Goal: Task Accomplishment & Management: Complete application form

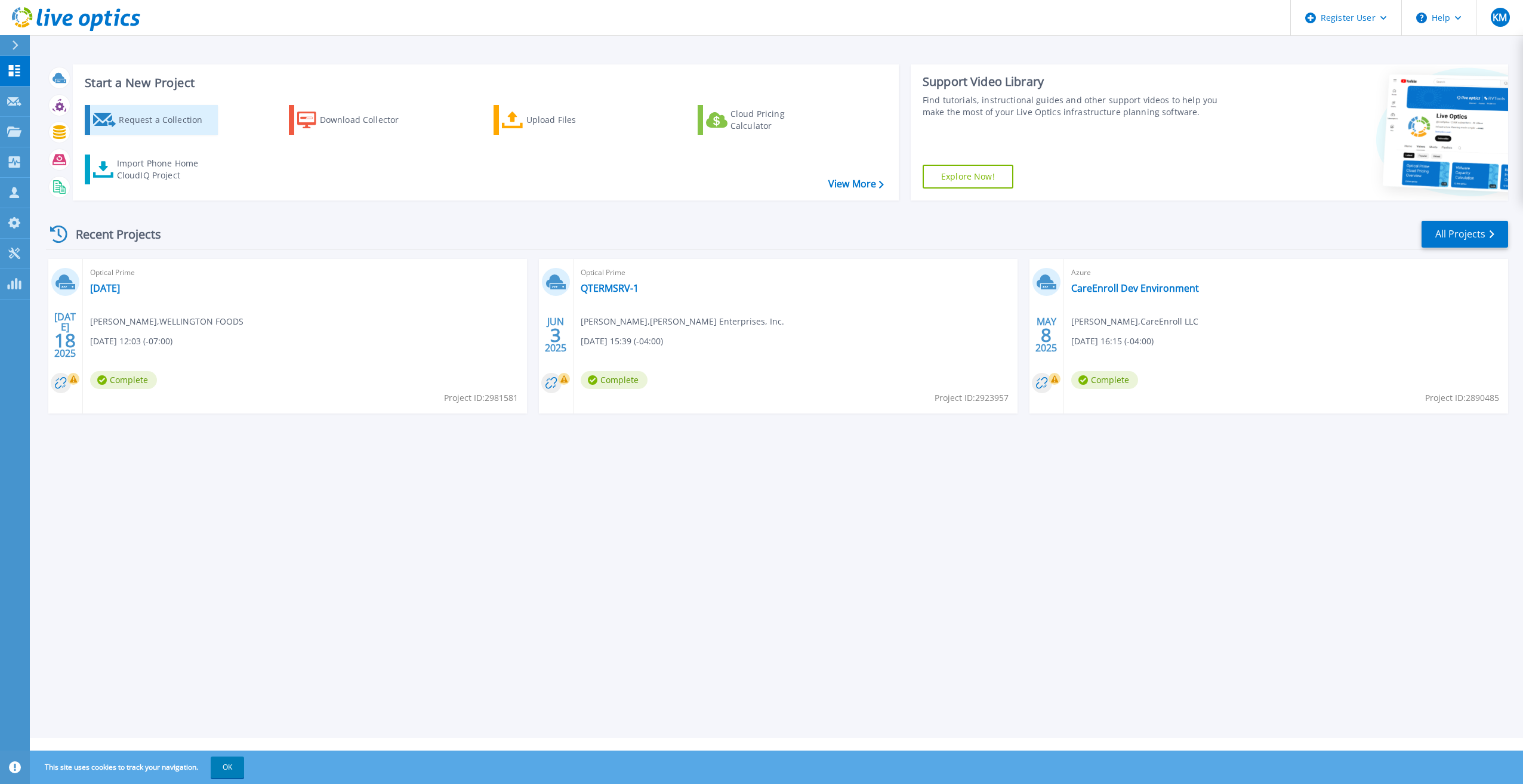
click at [156, 127] on div "Request a Collection" at bounding box center [166, 120] width 95 height 24
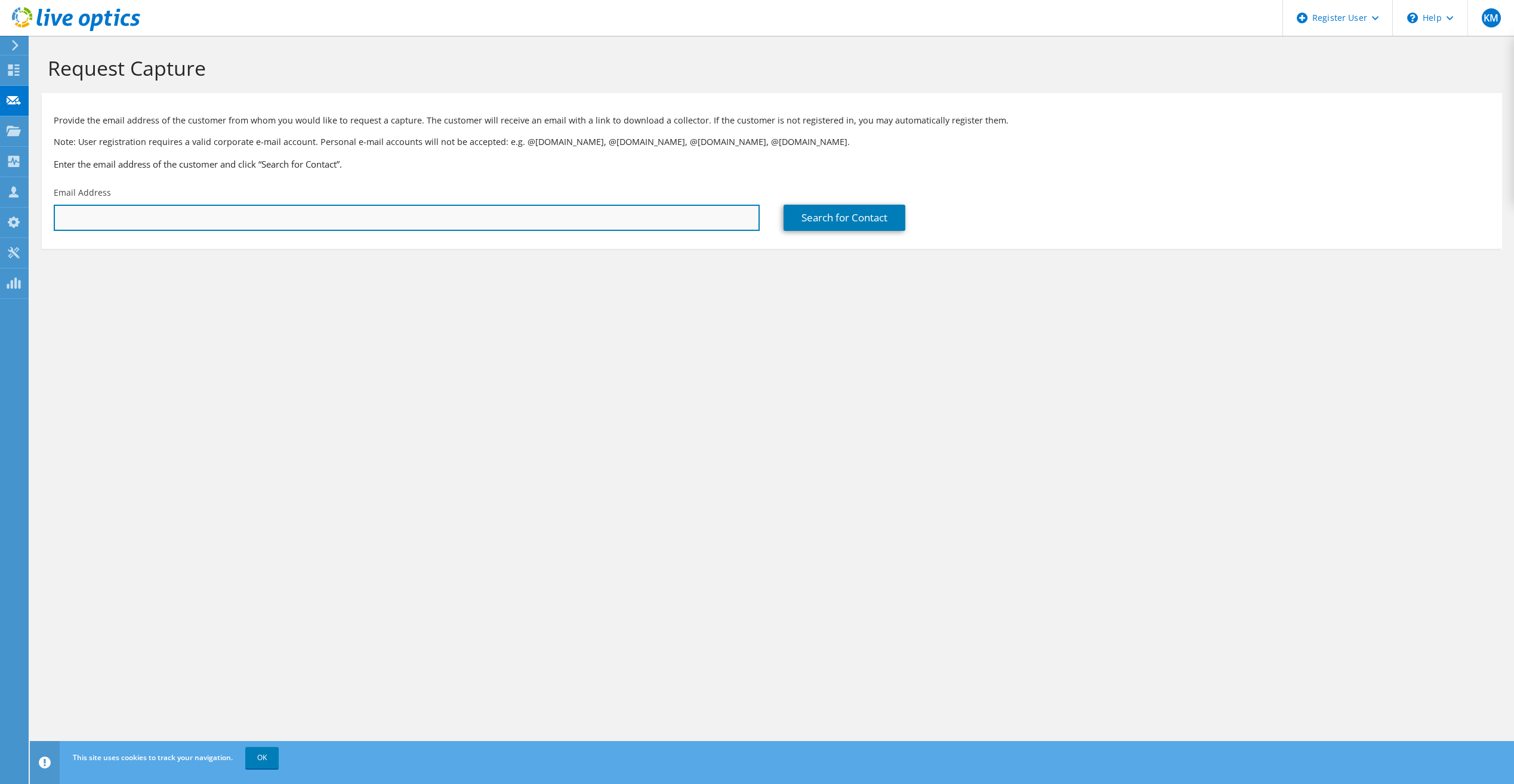
click at [254, 217] on input "text" at bounding box center [406, 218] width 706 height 26
paste input "2733395504 Charlies Fixtures Inc"
type input "2733395504 Charlies Fixtures Inc"
drag, startPoint x: 281, startPoint y: 214, endPoint x: -3, endPoint y: 201, distance: 284.3
click at [0, 201] on html "KM Dell User Karrington Malone Karrington.Malone@dell.com Dell My Profile Log O…" at bounding box center [757, 392] width 1514 height 784
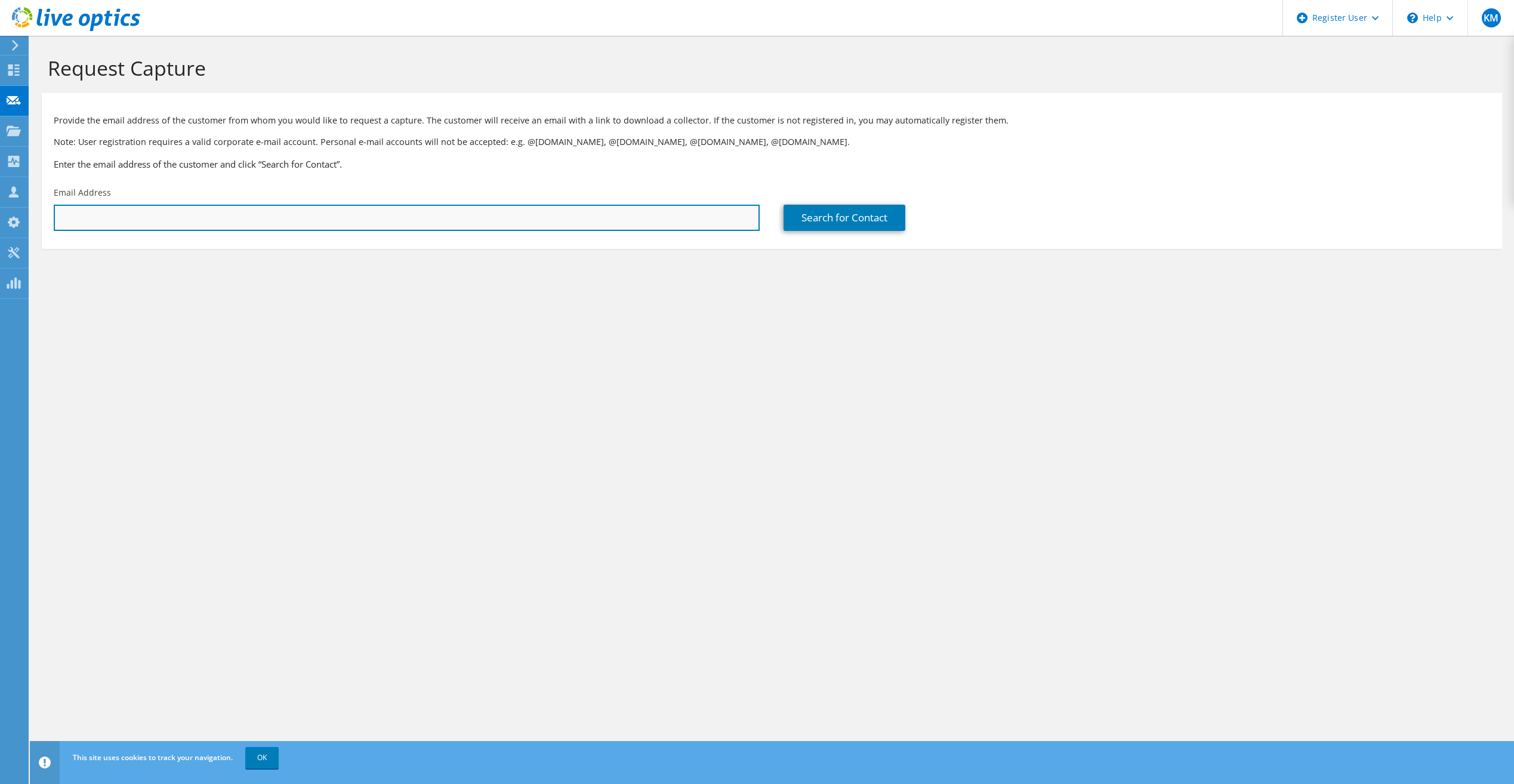
click at [144, 220] on input "text" at bounding box center [406, 218] width 706 height 26
paste input "2733395504"
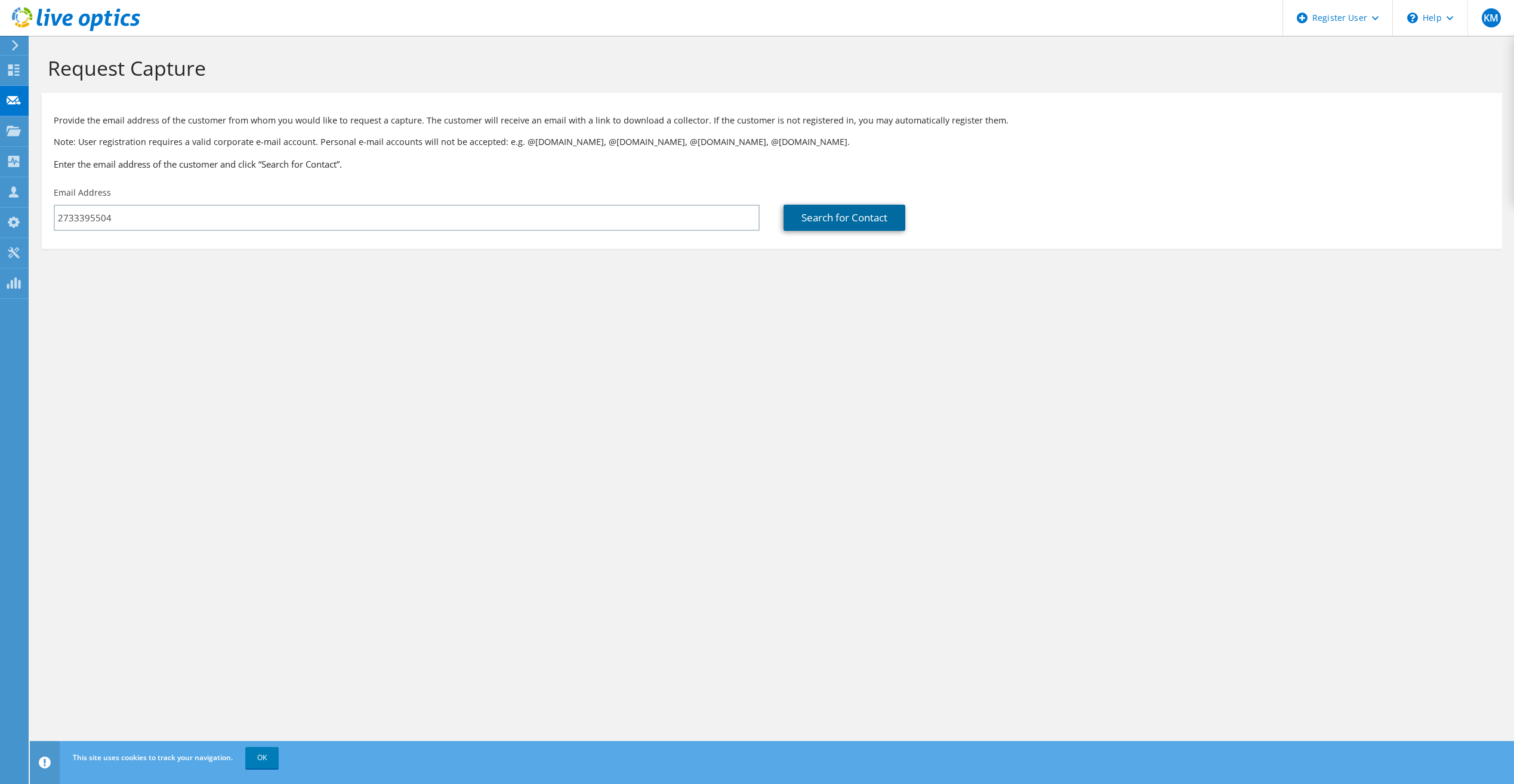
click at [845, 218] on link "Search for Contact" at bounding box center [844, 218] width 122 height 26
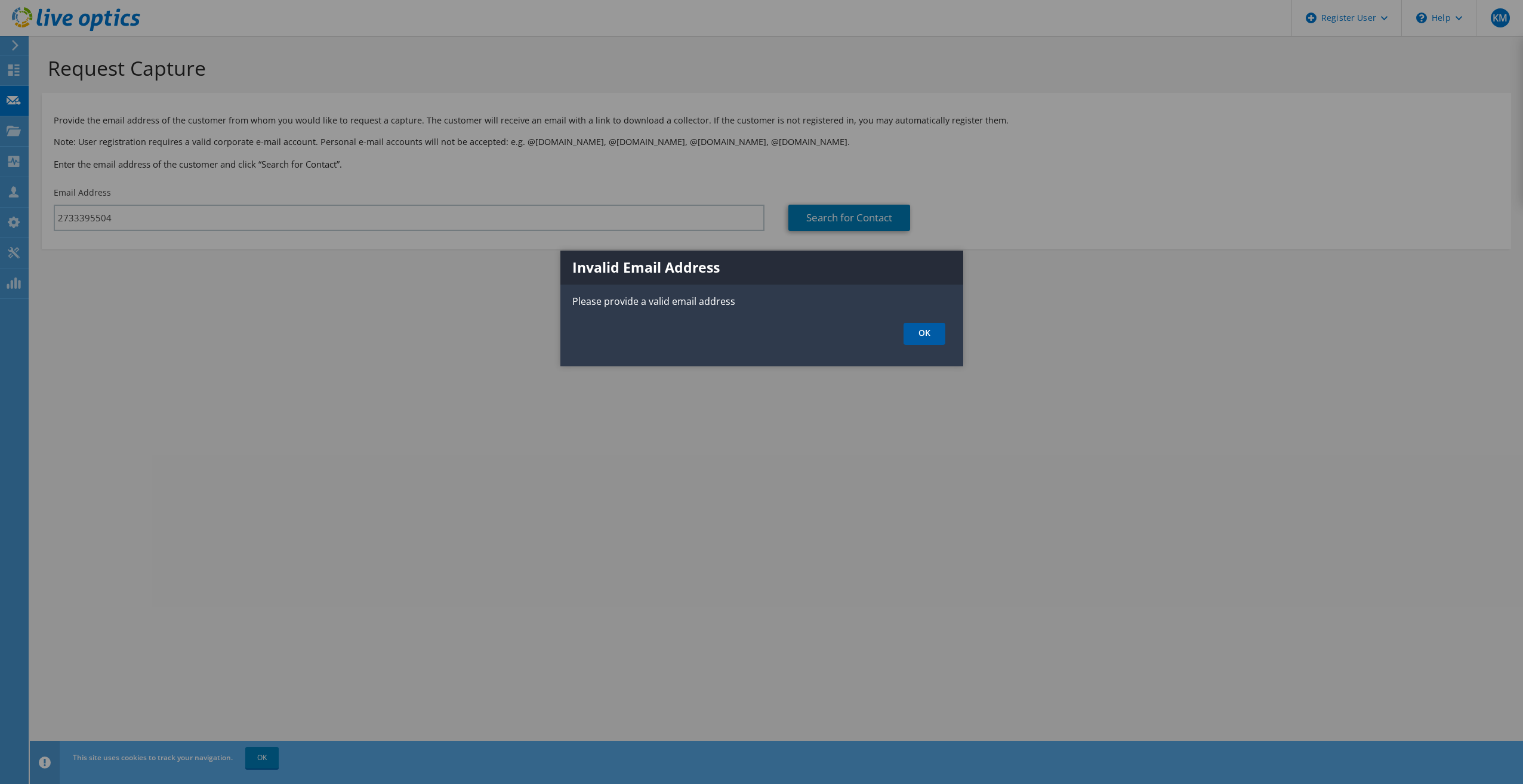
click at [931, 328] on link "OK" at bounding box center [924, 333] width 41 height 22
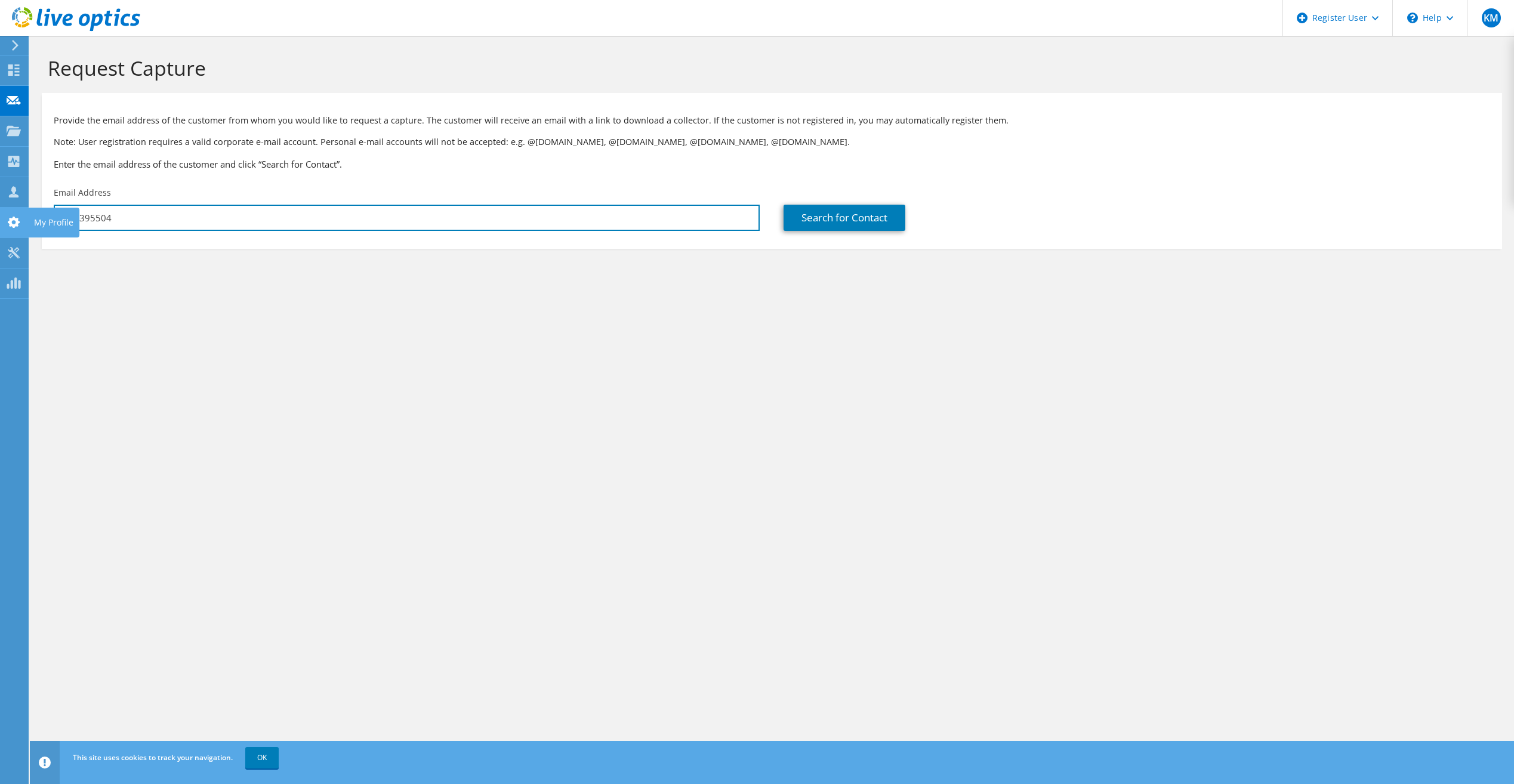
drag, startPoint x: 293, startPoint y: 226, endPoint x: 22, endPoint y: 214, distance: 271.3
click at [22, 214] on div "KM Dell User Karrington Malone Karrington.Malone@dell.com Dell My Profile Log O…" at bounding box center [757, 392] width 1514 height 784
click at [209, 220] on input "2733395504" at bounding box center [406, 218] width 706 height 26
type input "2"
paste input "GERALD@CHARLIESFIXTURES.COM"
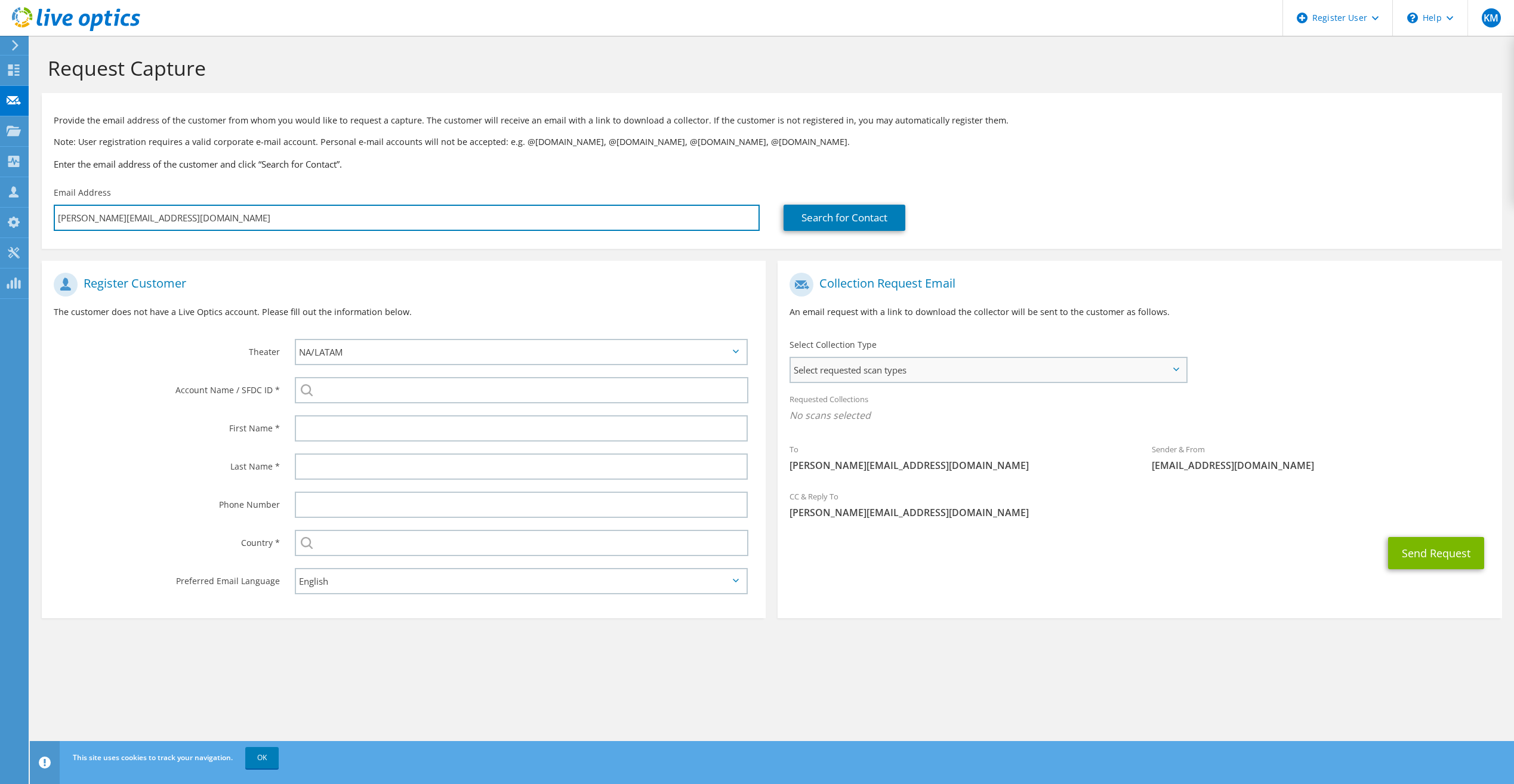
type input "GERALD@CHARLIESFIXTURES.COM"
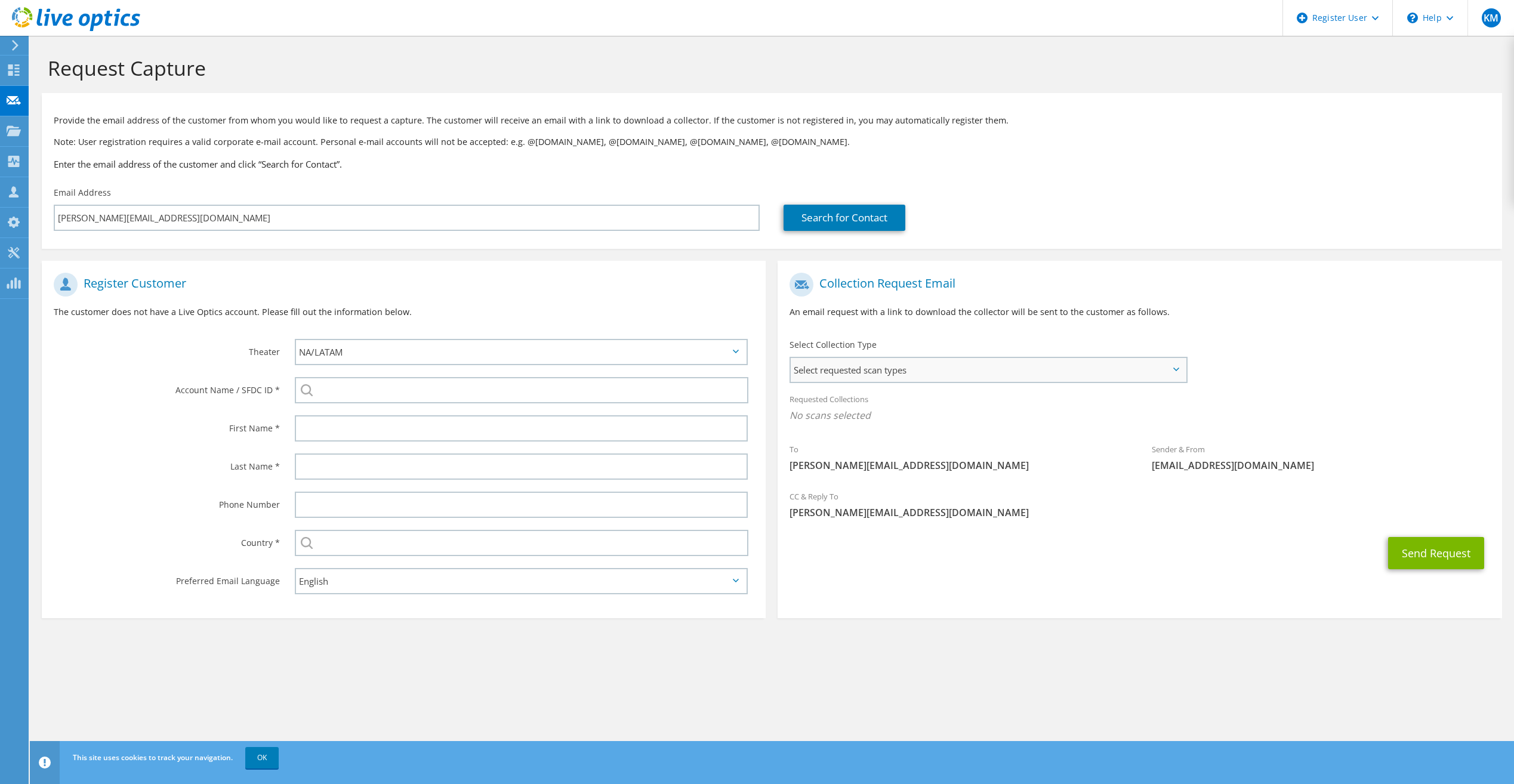
click at [910, 361] on span "Select requested scan types" at bounding box center [988, 369] width 394 height 24
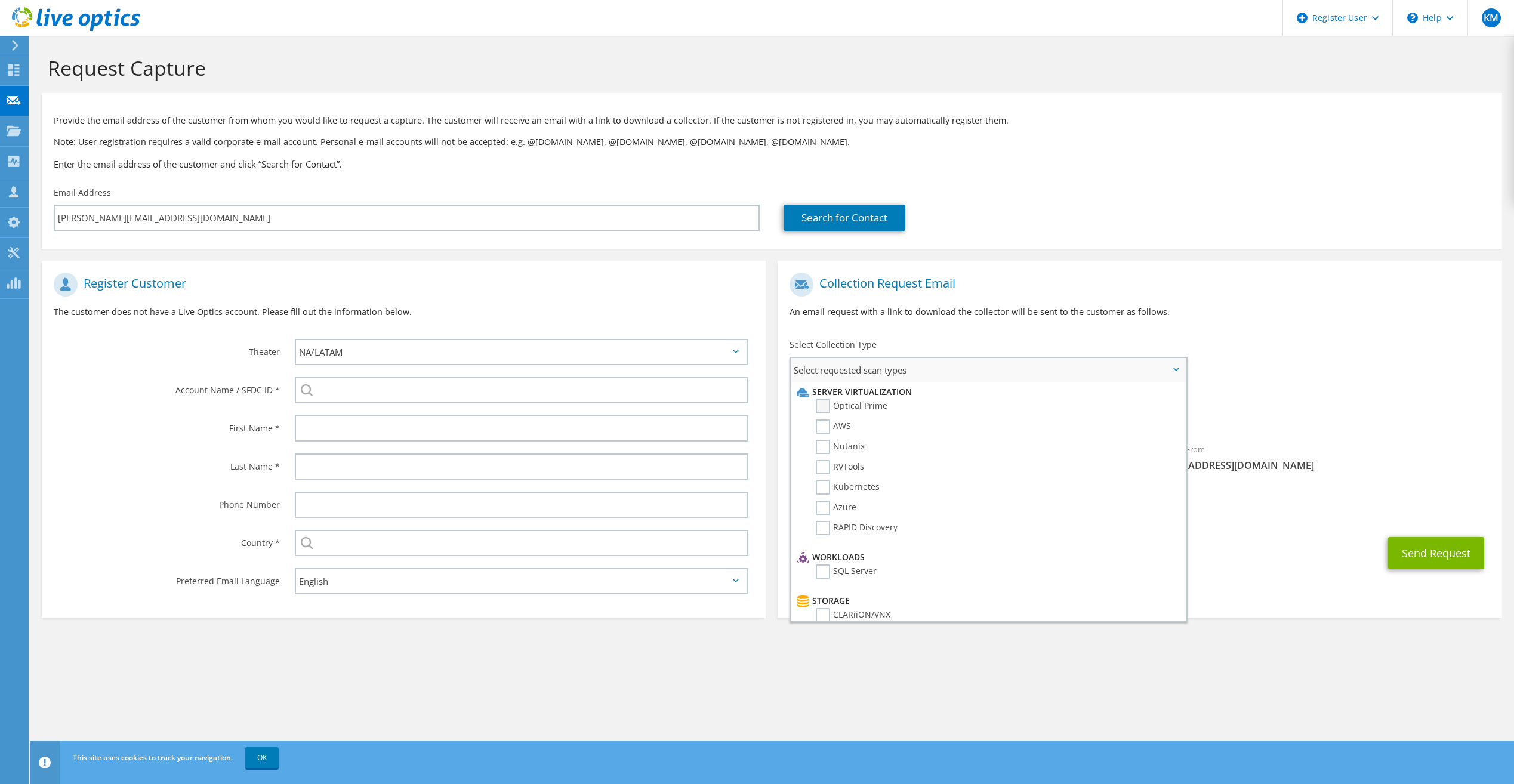
click at [830, 405] on label "Optical Prime" at bounding box center [851, 406] width 72 height 14
click at [0, 0] on input "Optical Prime" at bounding box center [0, 0] width 0 height 0
click at [1311, 318] on p "An email request with a link to download the collector will be sent to the cust…" at bounding box center [1140, 312] width 700 height 13
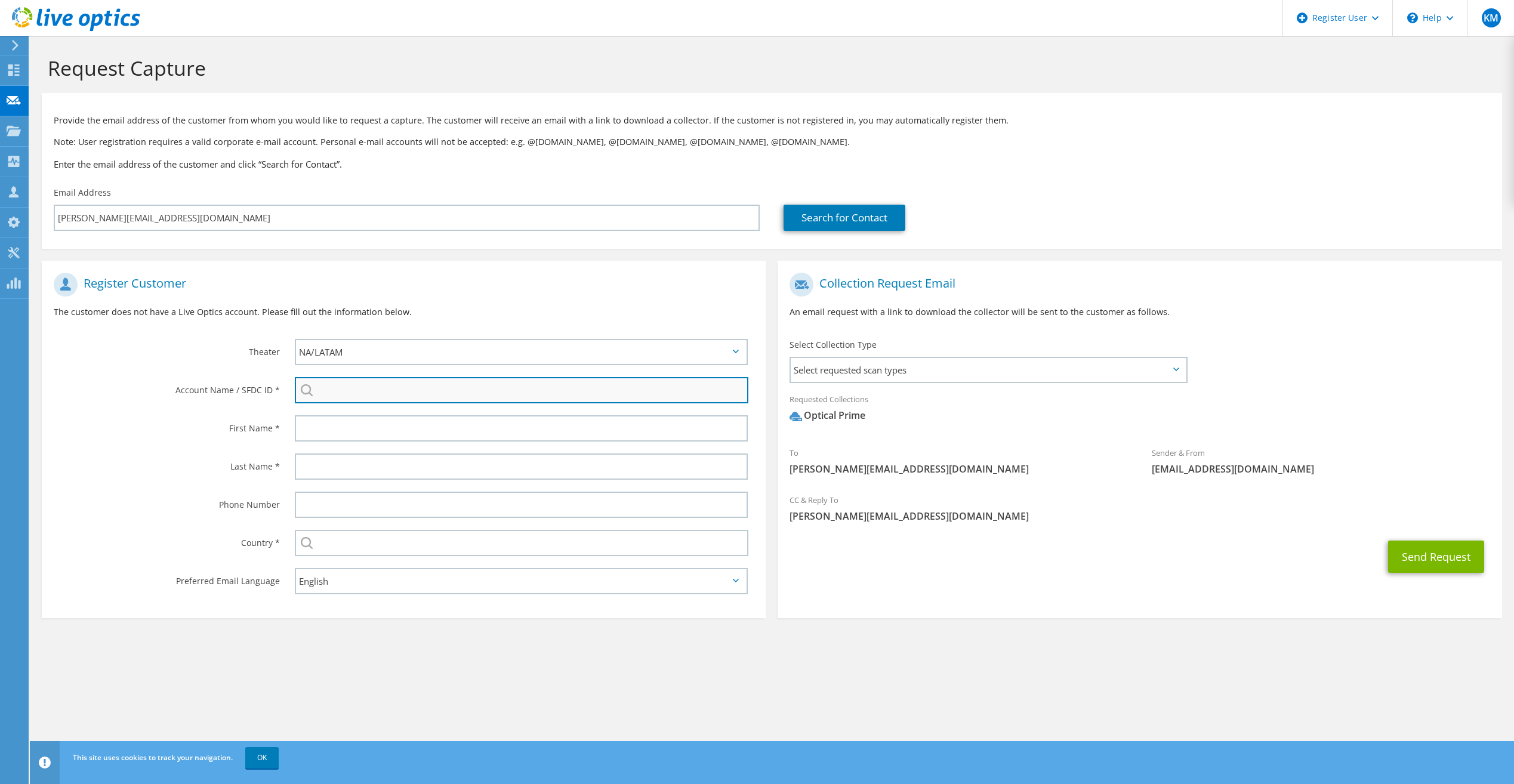
click at [385, 401] on input "search" at bounding box center [521, 390] width 453 height 26
click at [530, 392] on input "search" at bounding box center [521, 390] width 453 height 26
paste input "2733395504"
type input "2733395504"
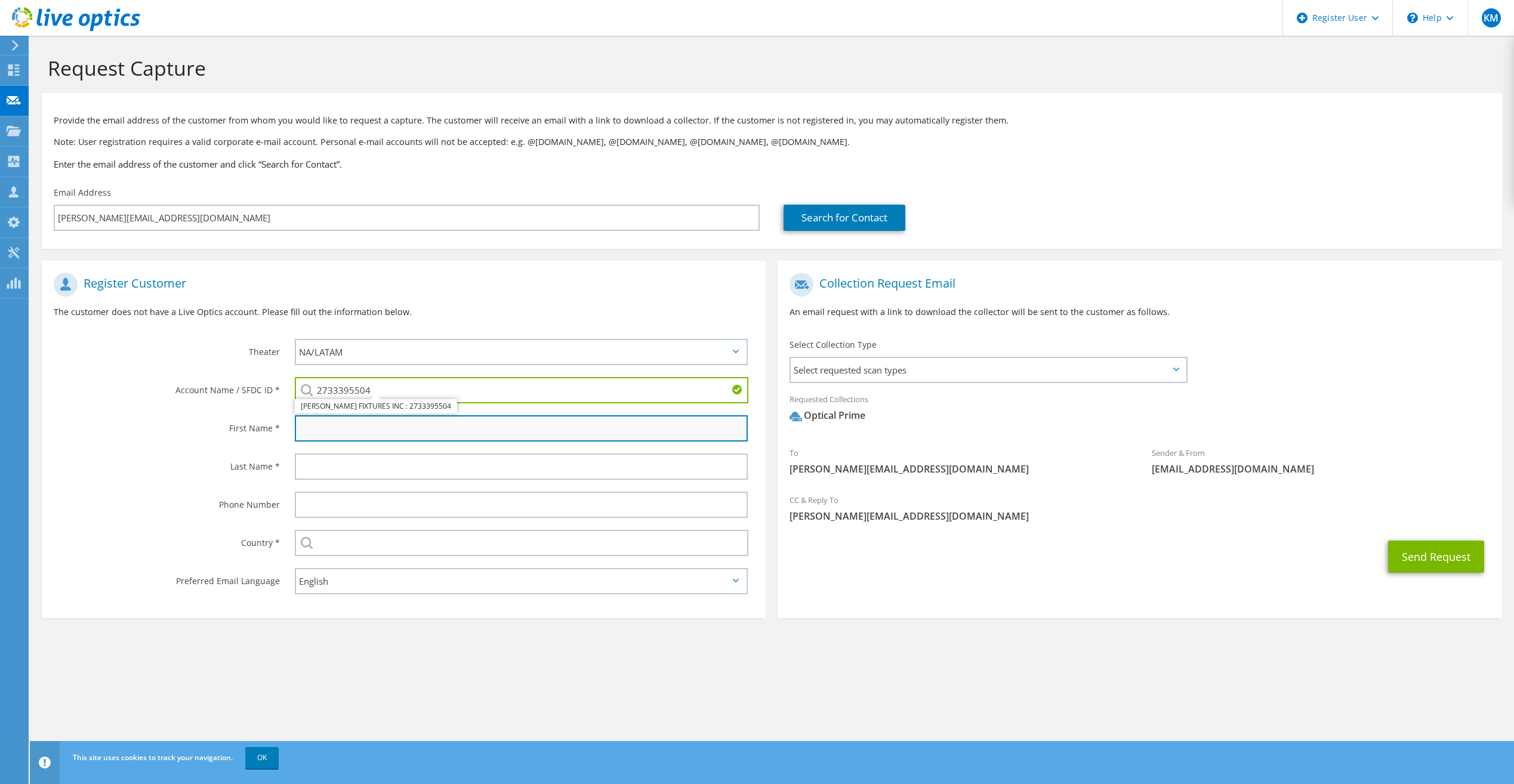
click at [409, 426] on input "text" at bounding box center [521, 429] width 453 height 26
type input "gerald"
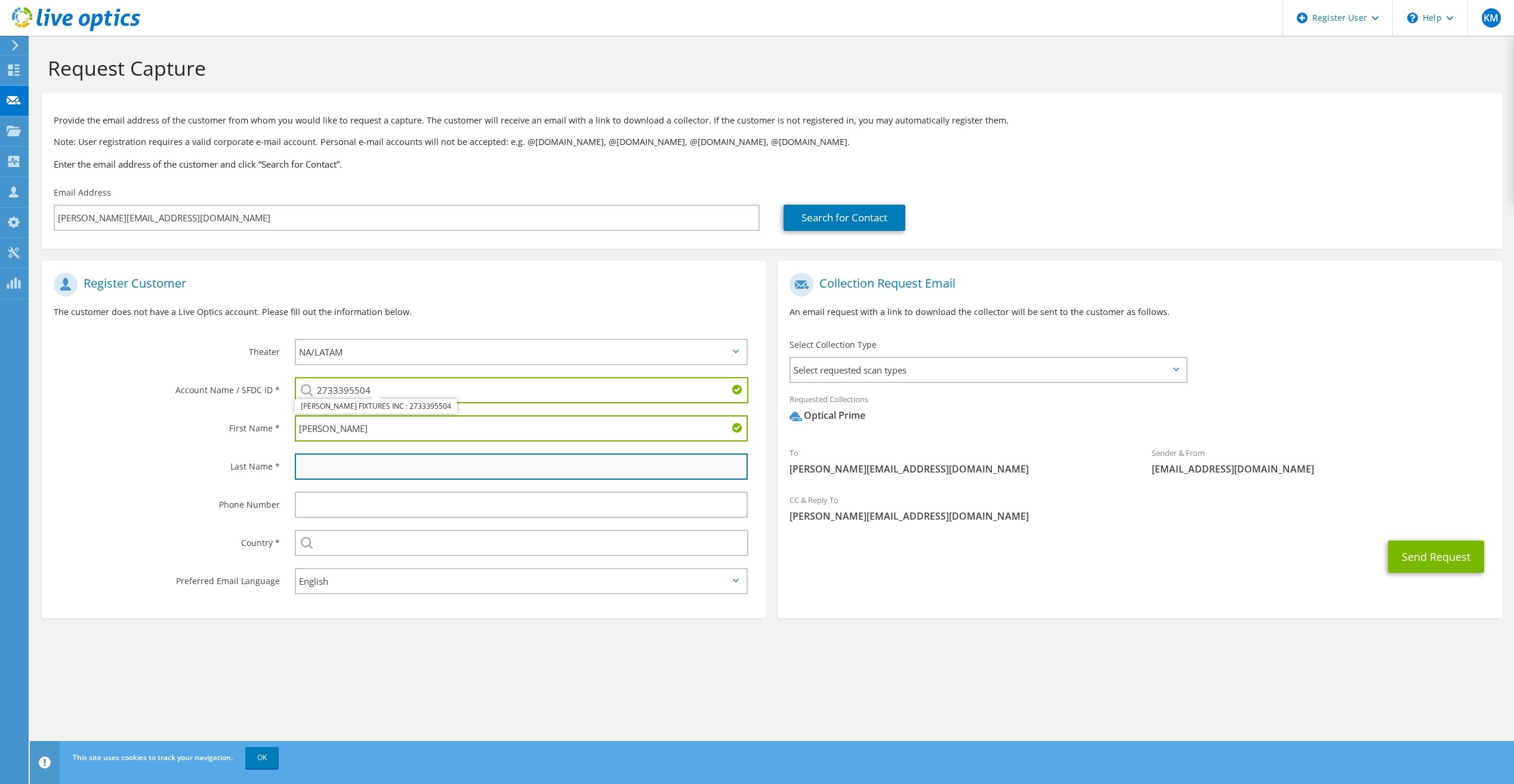
click at [382, 465] on input "text" at bounding box center [521, 466] width 453 height 26
type input "na"
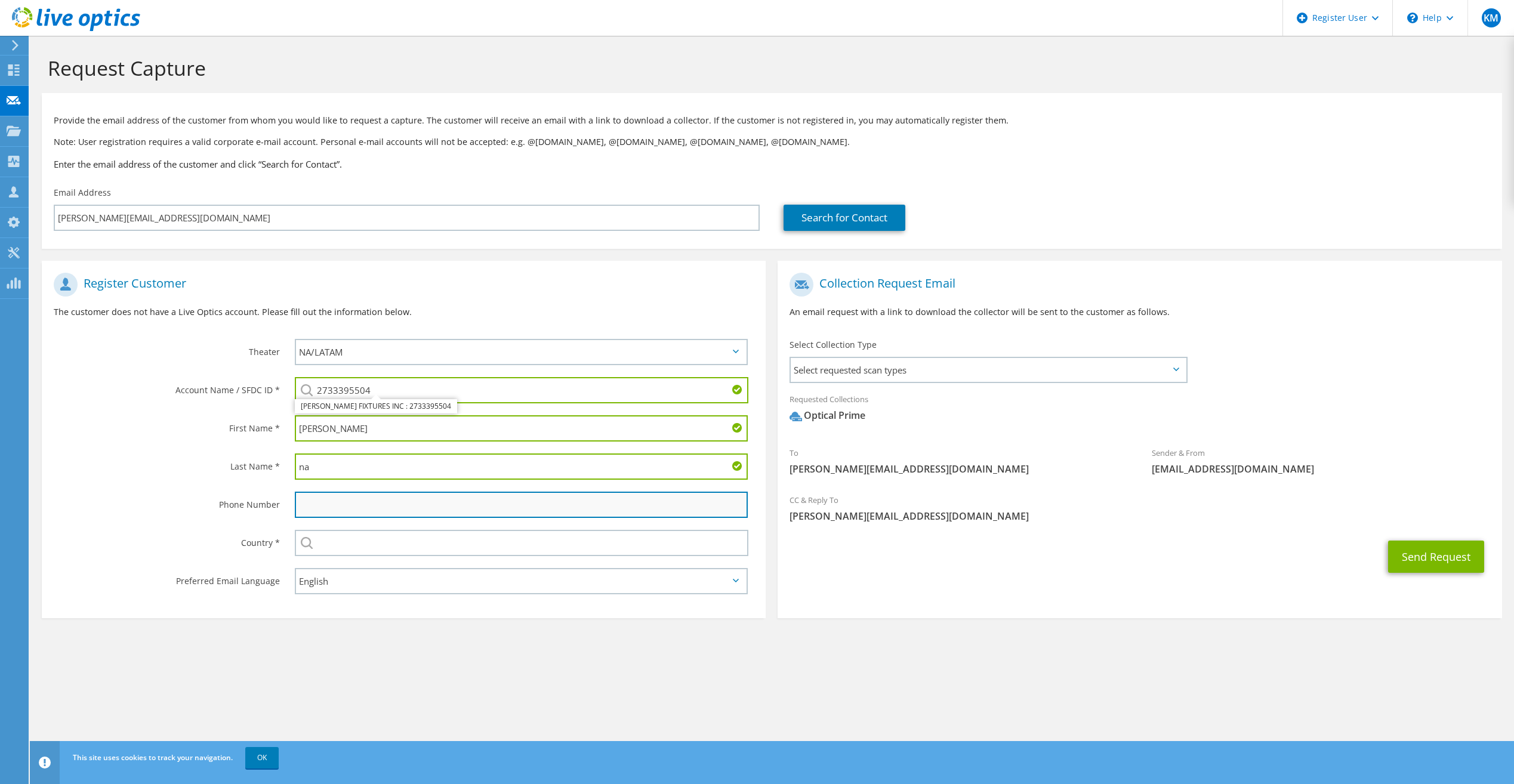
click at [347, 502] on input "text" at bounding box center [521, 505] width 453 height 26
click at [223, 649] on section "Request Capture Provide the email address of the customer from whom you would l…" at bounding box center [772, 356] width 1484 height 642
click at [382, 519] on div at bounding box center [524, 504] width 483 height 39
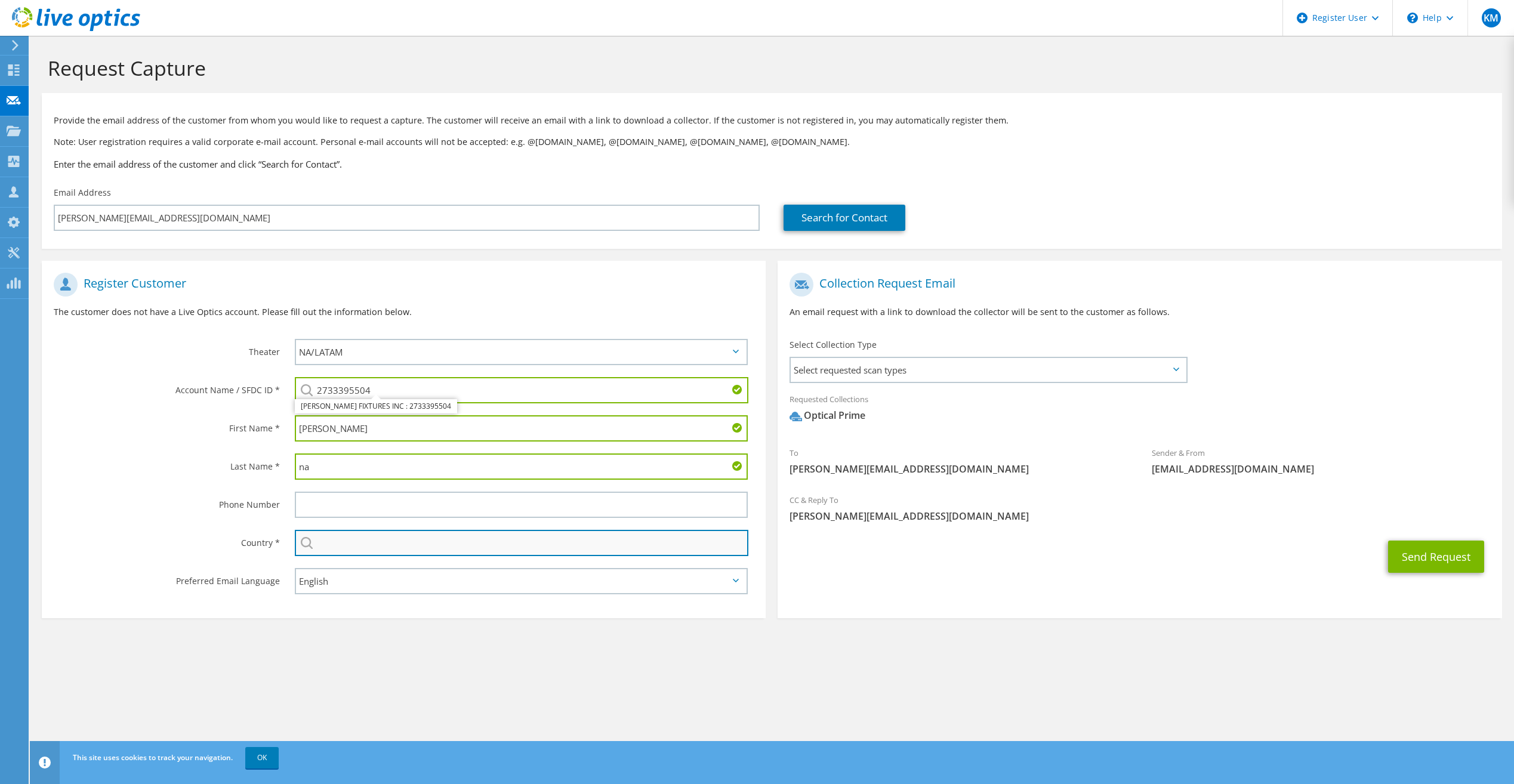
click at [385, 544] on input "text" at bounding box center [521, 543] width 453 height 26
type input "United States"
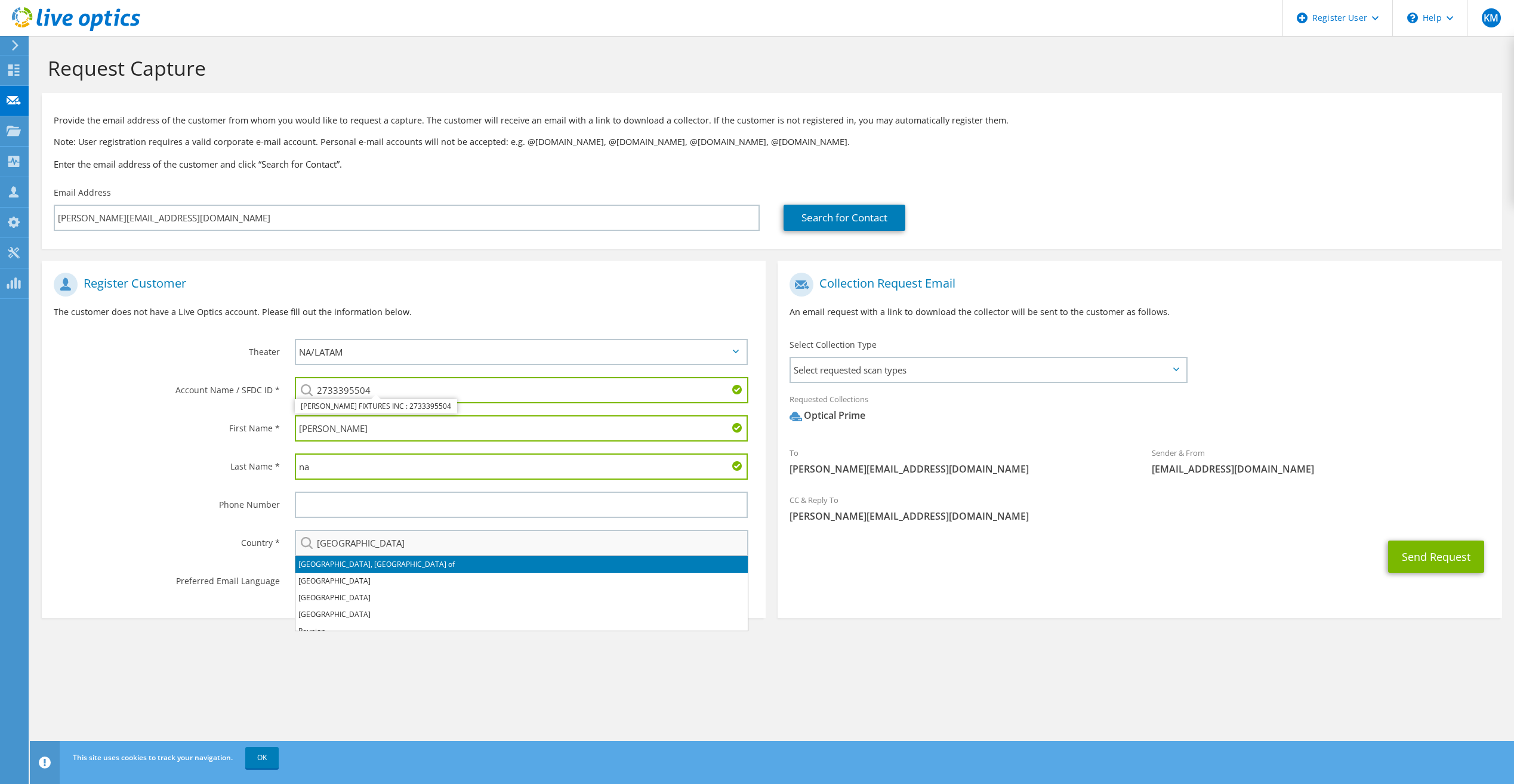
type input "909-393-6776"
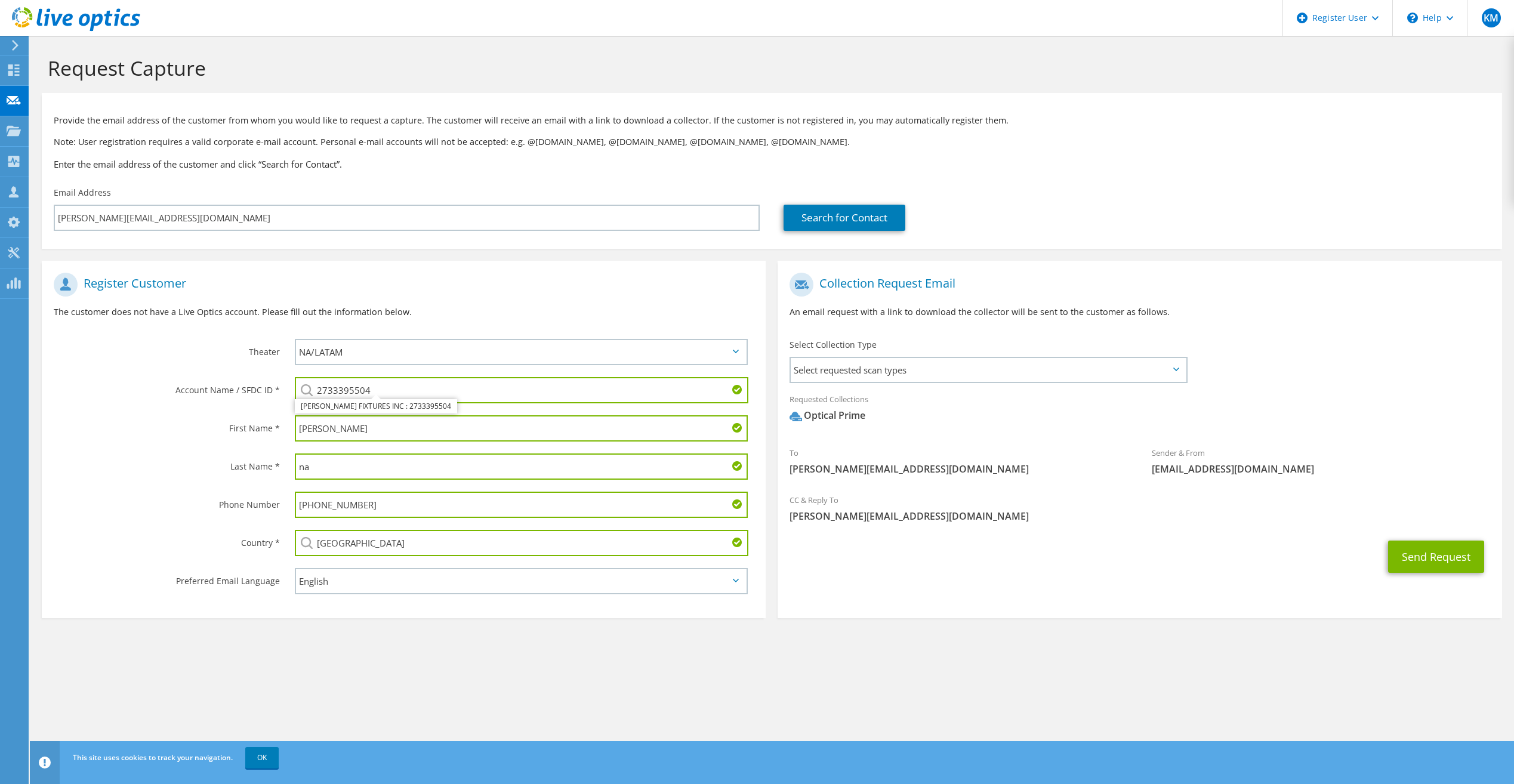
click at [782, 612] on section "Collection Request Email An email request with a link to download the collector…" at bounding box center [1140, 439] width 724 height 357
click at [364, 405] on li "CHARLIES FIXTURES INC : 2733395504" at bounding box center [376, 406] width 162 height 14
type input "CHARLIES FIXTURES INC : 2733395504"
click at [932, 365] on span "Select requested scan types" at bounding box center [988, 369] width 394 height 24
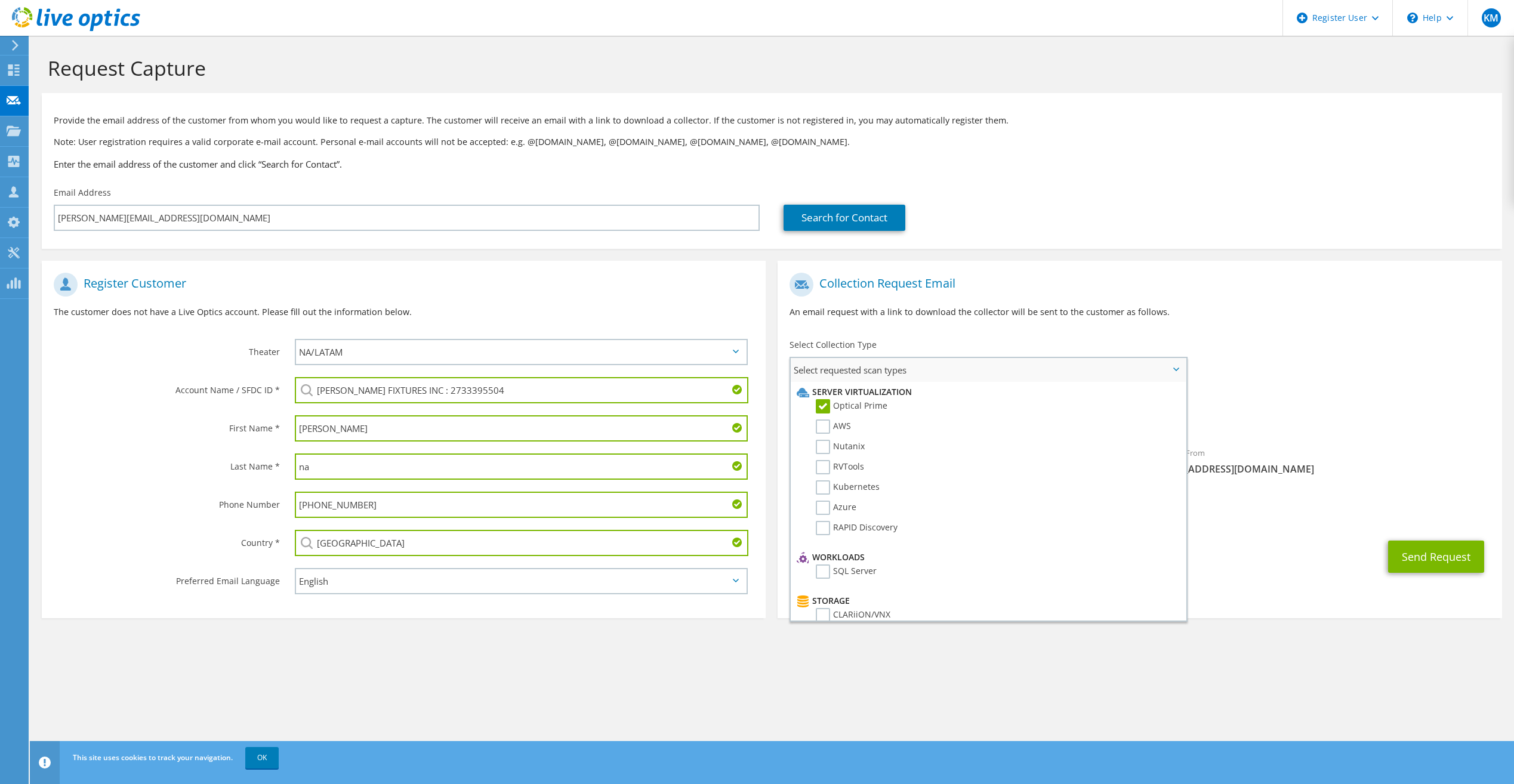
click at [840, 404] on label "Optical Prime" at bounding box center [851, 406] width 72 height 14
click at [0, 0] on input "Optical Prime" at bounding box center [0, 0] width 0 height 0
click at [880, 407] on label "Optical Prime" at bounding box center [851, 406] width 72 height 14
click at [0, 0] on input "Optical Prime" at bounding box center [0, 0] width 0 height 0
click at [1373, 341] on div "To GERALD@CHARLIESFIXTURES.COM Sender & From liveoptics@liveoptics.com" at bounding box center [1140, 377] width 724 height 220
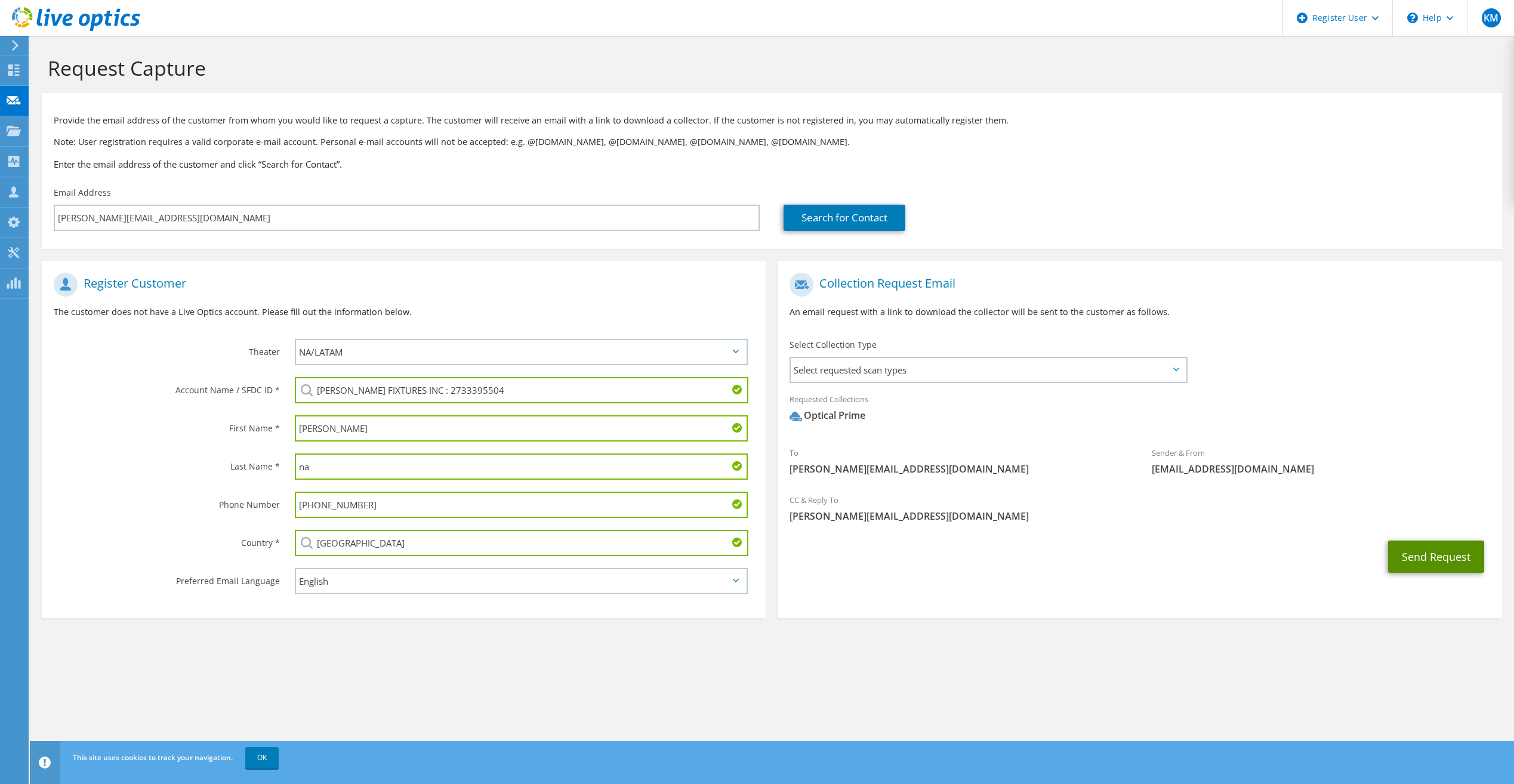
click at [1453, 550] on button "Send Request" at bounding box center [1437, 557] width 96 height 32
